Goal: Navigation & Orientation: Find specific page/section

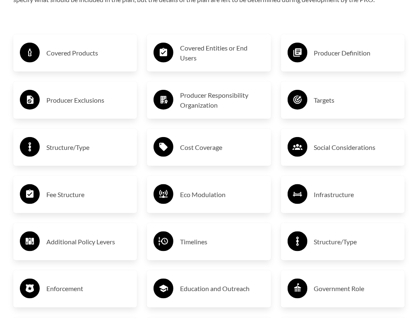
scroll to position [1325, 0]
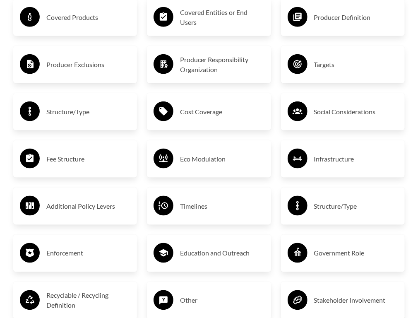
click at [71, 164] on h3 "Fee Structure" at bounding box center [88, 158] width 84 height 13
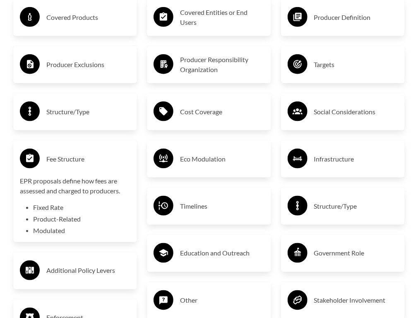
click at [71, 164] on h3 "Fee Structure" at bounding box center [88, 158] width 84 height 13
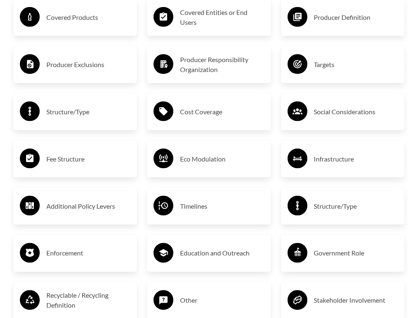
click at [81, 161] on h3 "Fee Structure" at bounding box center [88, 158] width 84 height 13
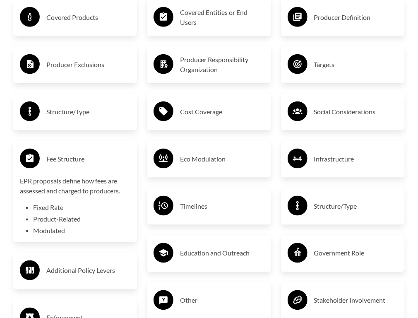
click at [81, 161] on h3 "Fee Structure" at bounding box center [88, 158] width 84 height 13
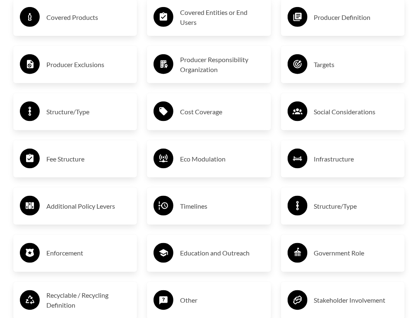
click at [81, 117] on h3 "Structure/Type" at bounding box center [88, 111] width 84 height 13
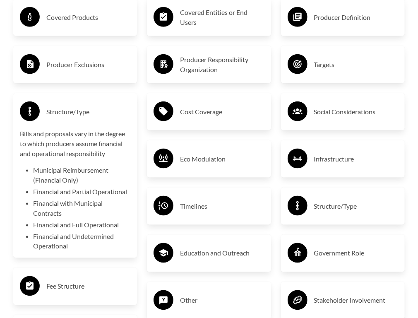
click at [81, 116] on h3 "Structure/Type" at bounding box center [88, 111] width 84 height 13
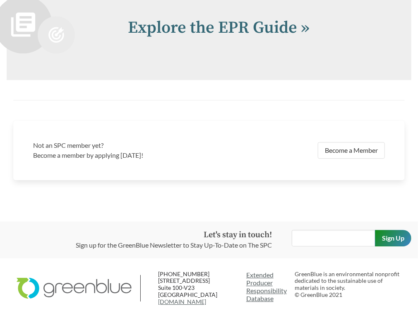
scroll to position [1713, 0]
click at [265, 271] on link "Extended Producer Responsibility Database" at bounding box center [267, 287] width 42 height 32
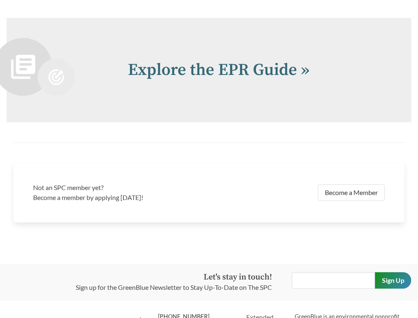
scroll to position [1713, 0]
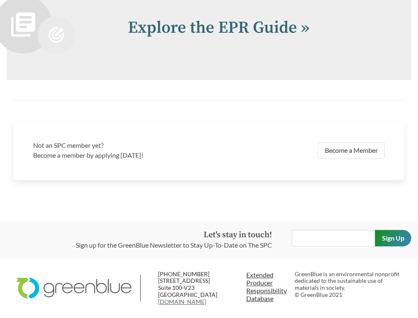
click at [266, 271] on link "Extended Producer Responsibility Database" at bounding box center [267, 287] width 42 height 32
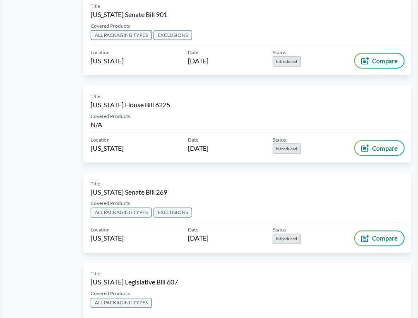
scroll to position [1491, 0]
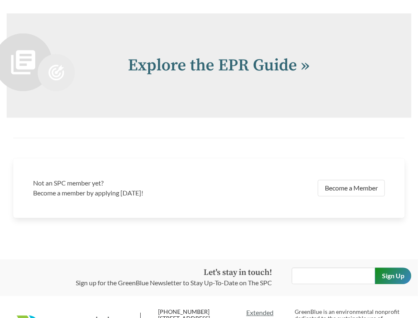
scroll to position [1713, 0]
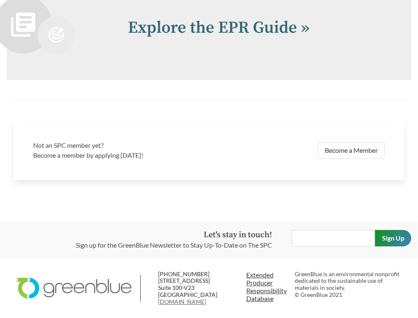
click at [273, 271] on link "Extended Producer Responsibility Database" at bounding box center [267, 287] width 42 height 32
